Goal: Information Seeking & Learning: Learn about a topic

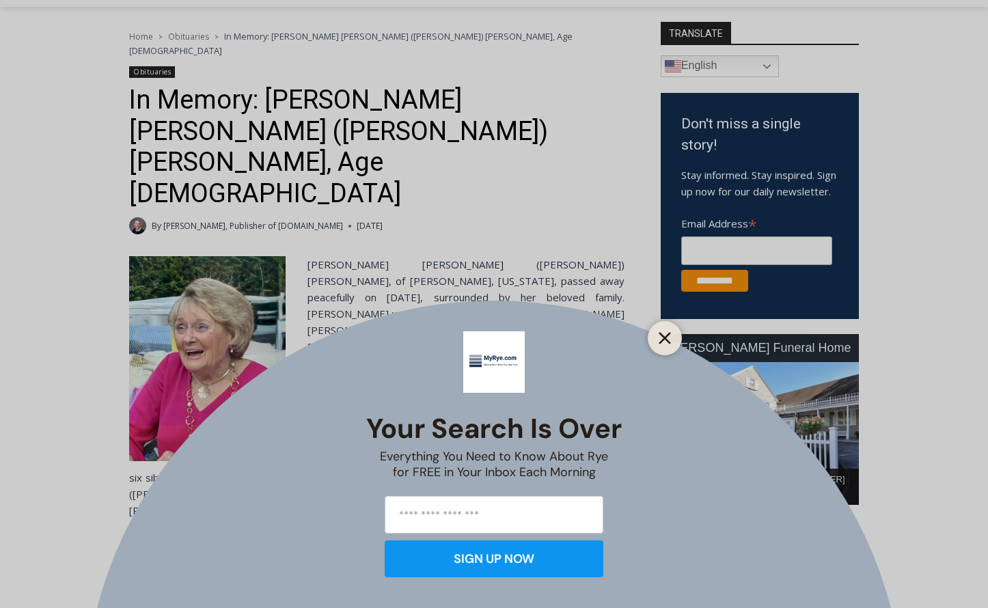
scroll to position [400, 0]
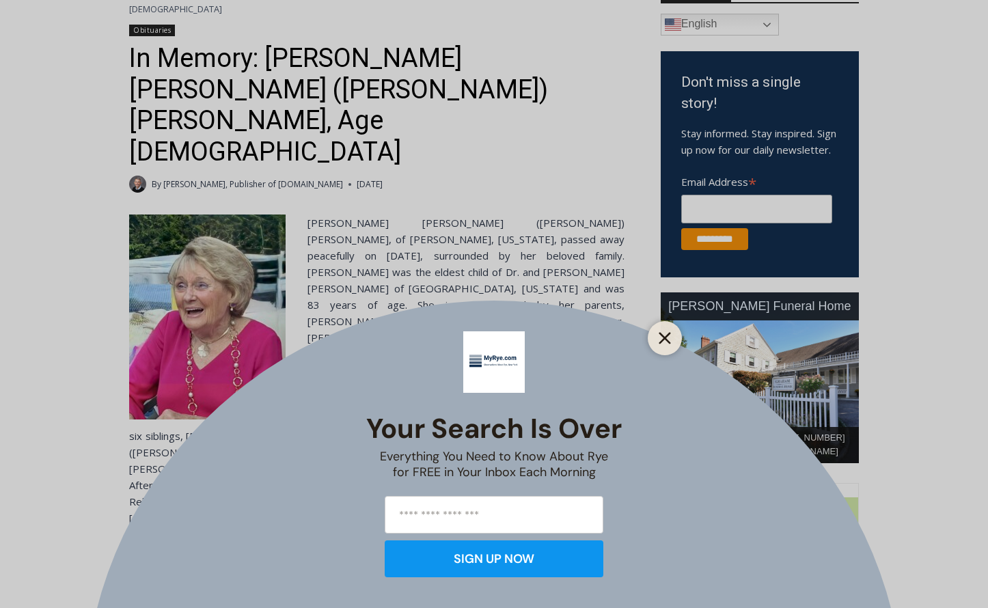
click at [667, 340] on line "Close" at bounding box center [665, 338] width 10 height 10
click at [662, 320] on div "[PERSON_NAME] Funeral Home" at bounding box center [760, 306] width 198 height 28
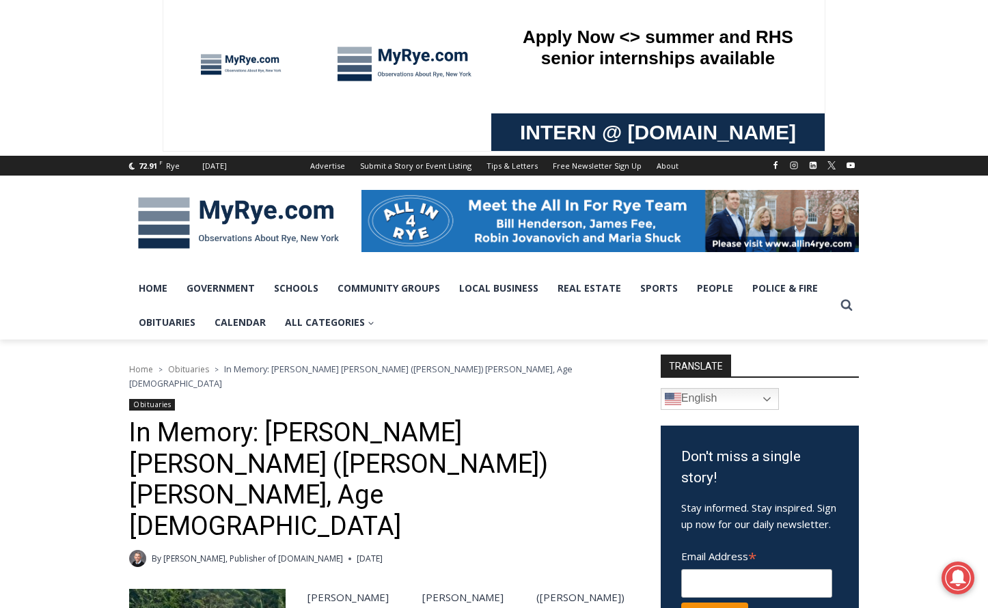
scroll to position [31, 0]
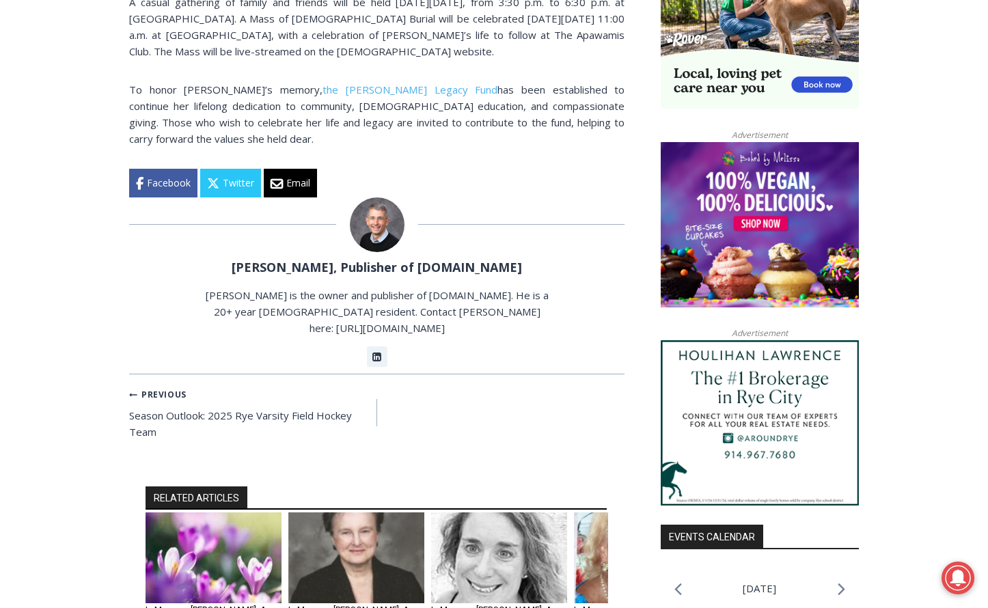
scroll to position [1193, 0]
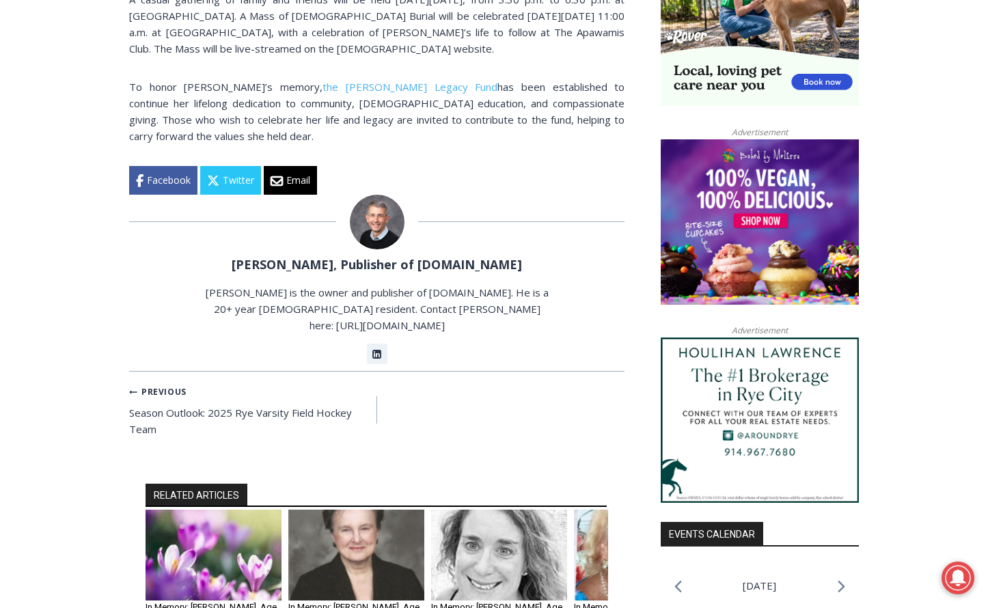
click at [509, 526] on img "3 of 6" at bounding box center [499, 555] width 136 height 91
